Goal: Navigation & Orientation: Understand site structure

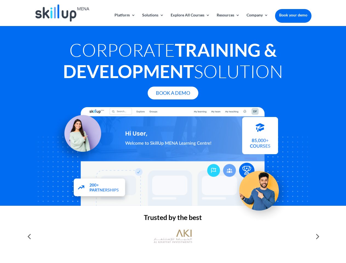
click at [173, 132] on div at bounding box center [173, 156] width 277 height 99
click at [153, 19] on link "Solutions" at bounding box center [153, 19] width 22 height 13
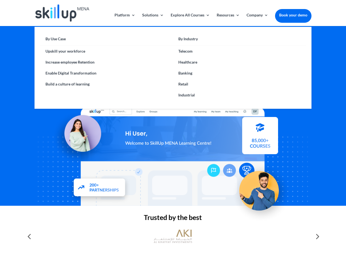
click at [190, 19] on link "Explore All Courses" at bounding box center [190, 19] width 39 height 13
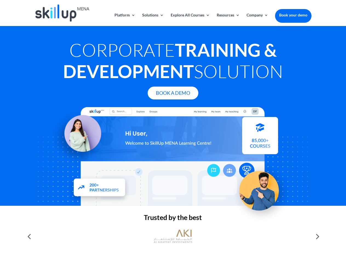
click at [228, 19] on link "Resources" at bounding box center [228, 19] width 23 height 13
click at [257, 19] on link "Company" at bounding box center [258, 19] width 22 height 13
click at [173, 237] on img at bounding box center [173, 236] width 38 height 19
